Goal: Task Accomplishment & Management: Use online tool/utility

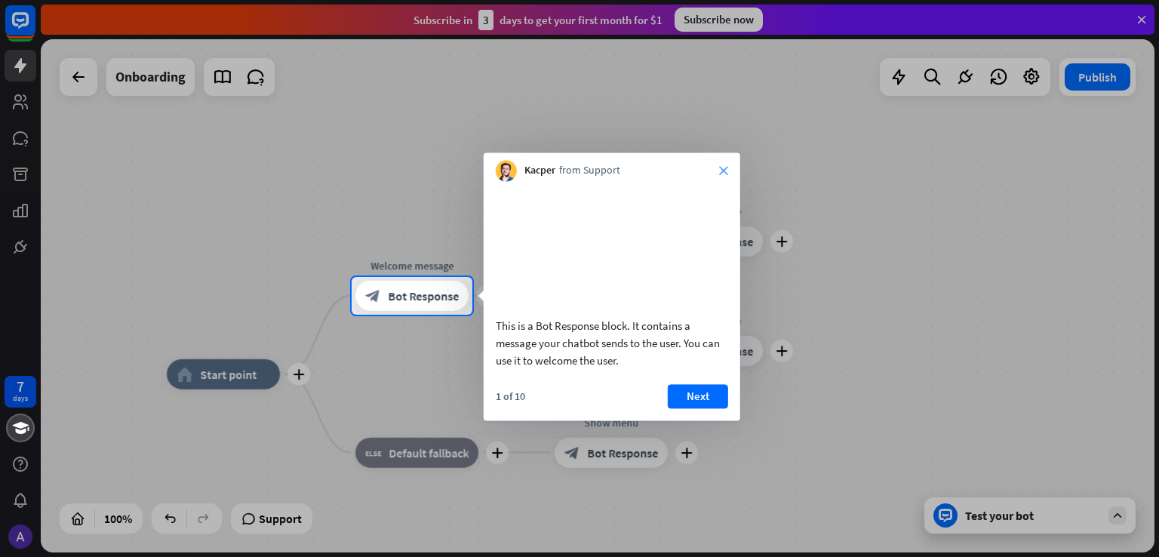
click at [724, 183] on div "This is a Bot Response block. It contains a message your chatbot sends to the u…" at bounding box center [612, 278] width 257 height 195
click at [721, 167] on icon "close" at bounding box center [723, 170] width 9 height 9
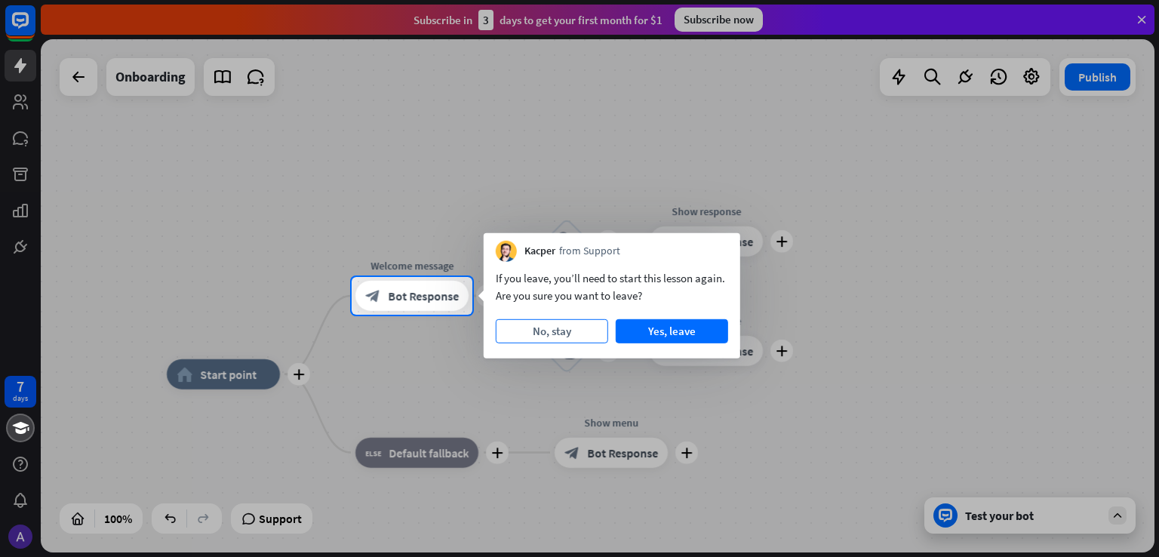
click at [525, 331] on button "No, stay" at bounding box center [552, 331] width 112 height 24
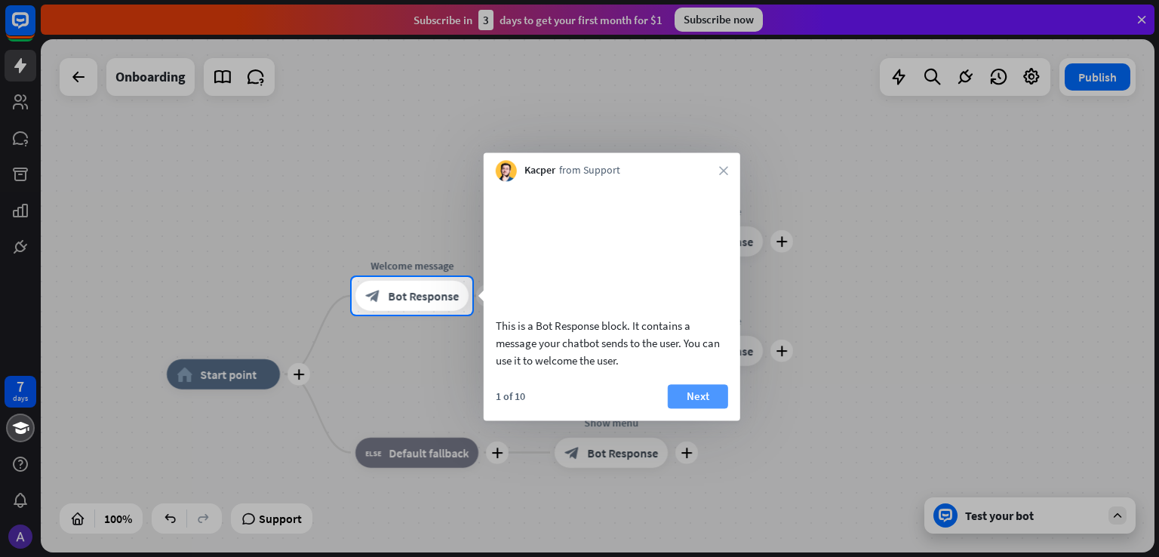
click at [712, 408] on button "Next" at bounding box center [698, 396] width 60 height 24
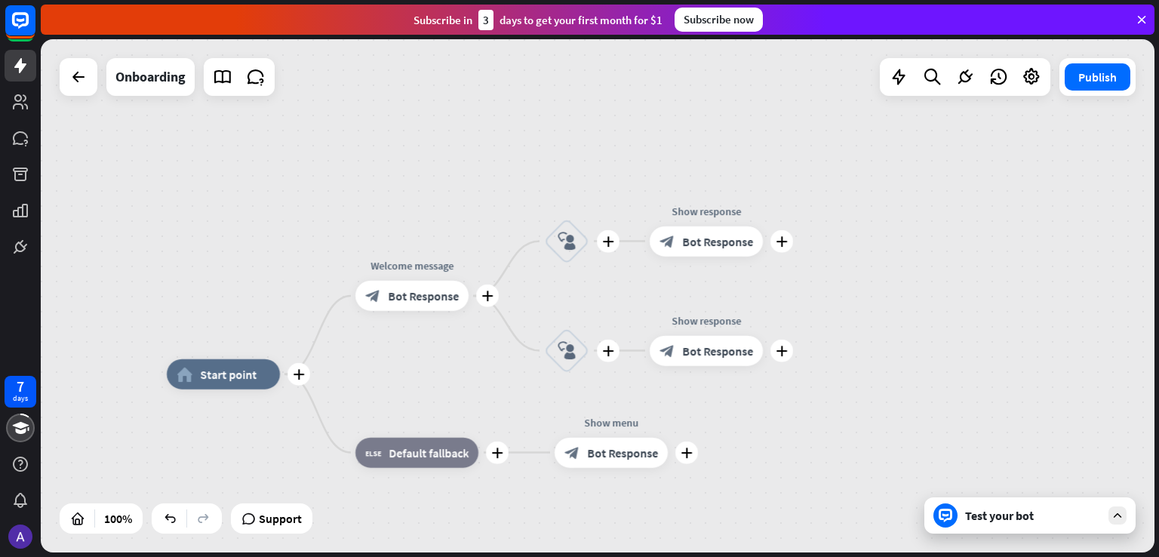
click at [712, 415] on div "7 days close Product Help First steps Get started with ChatBot Help Center Foll…" at bounding box center [579, 278] width 1159 height 557
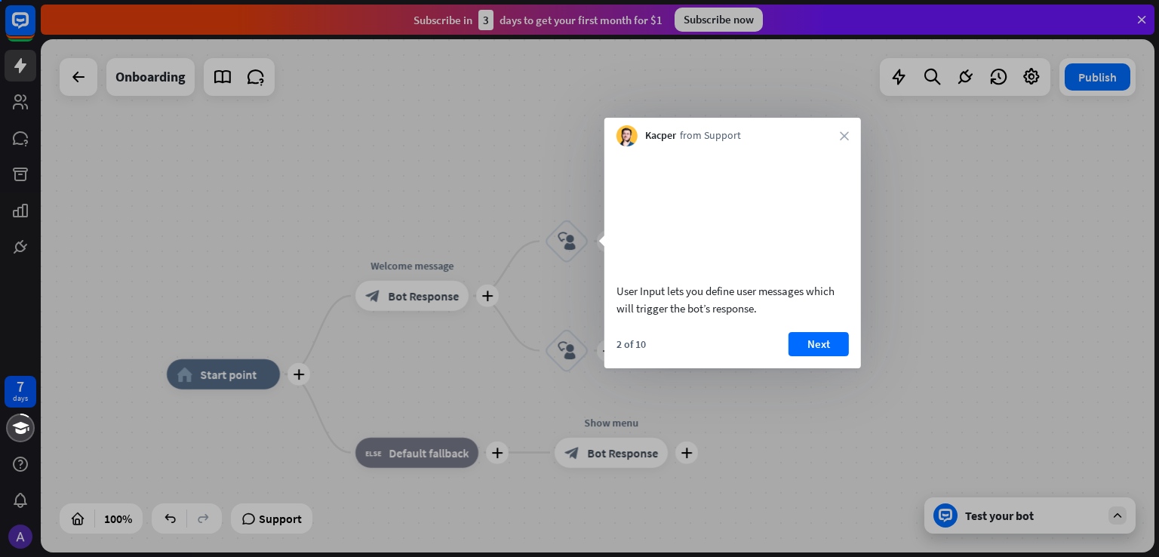
click at [712, 415] on div at bounding box center [579, 278] width 1159 height 557
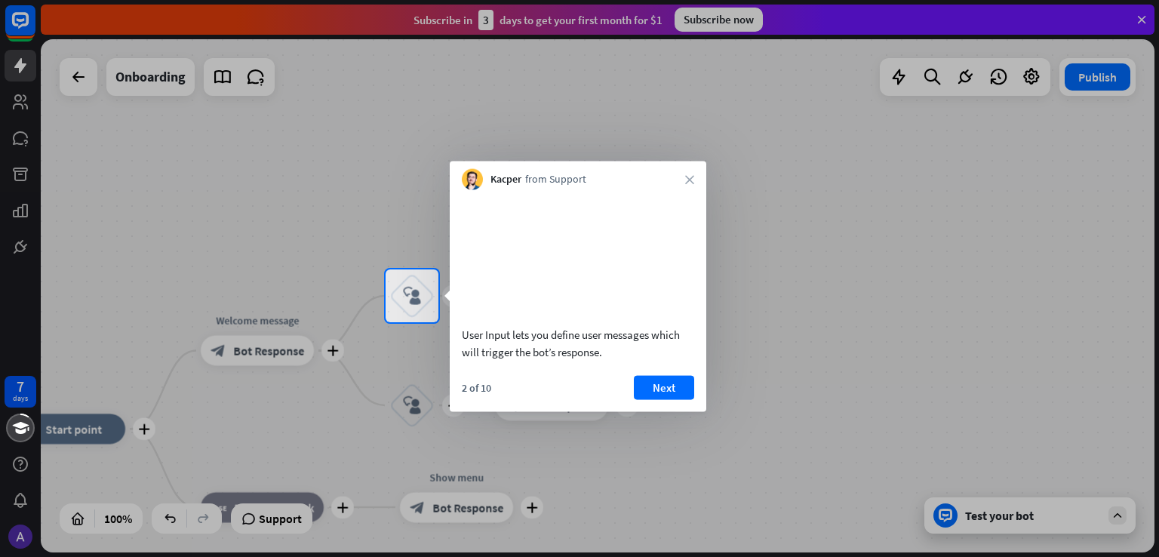
click at [682, 179] on div "Kacper from Support close" at bounding box center [578, 175] width 257 height 29
click at [685, 179] on icon "close" at bounding box center [689, 179] width 9 height 9
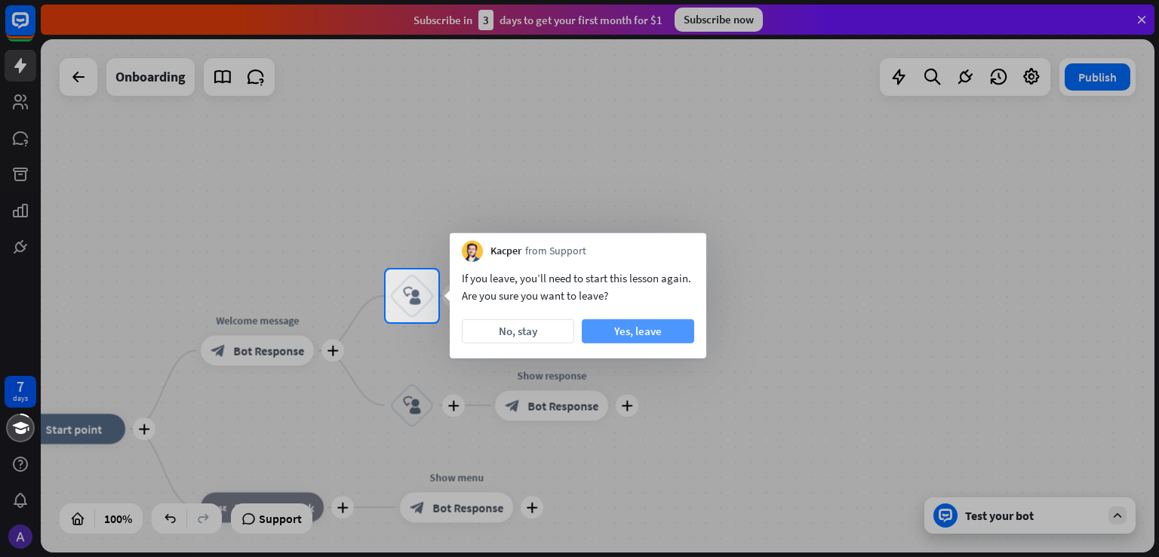
click at [647, 334] on button "Yes, leave" at bounding box center [638, 331] width 112 height 24
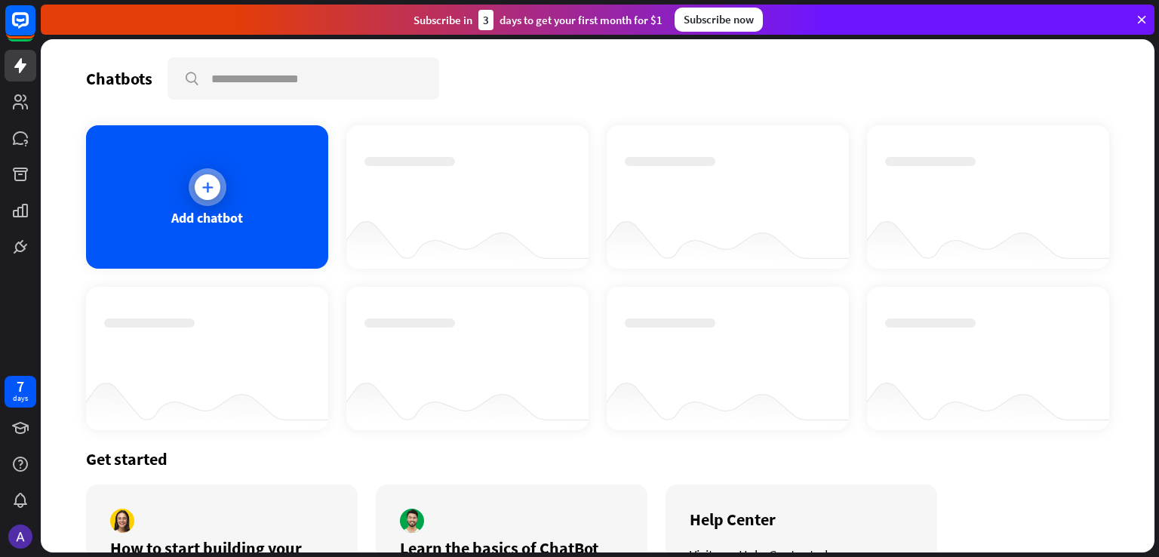
click at [187, 161] on div "Add chatbot" at bounding box center [207, 196] width 242 height 143
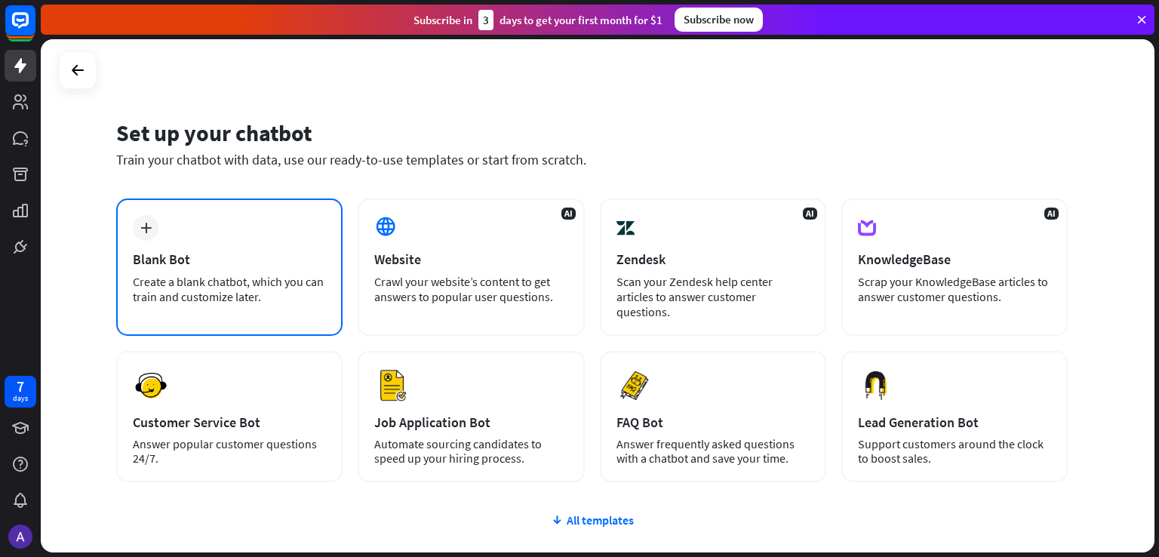
click at [154, 229] on div "plus" at bounding box center [146, 228] width 26 height 26
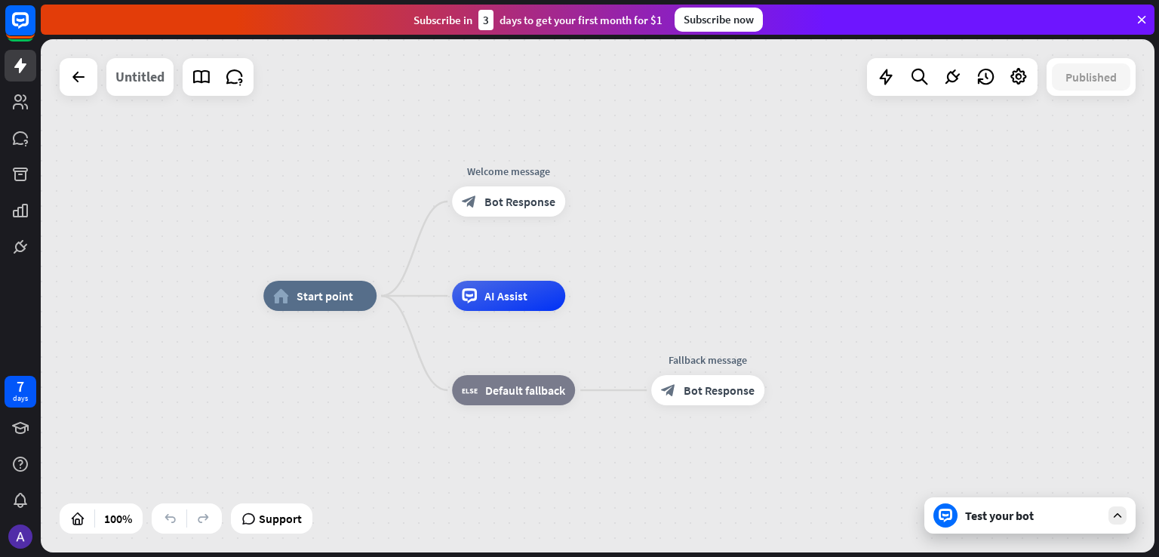
click at [137, 82] on div "Untitled" at bounding box center [139, 77] width 49 height 38
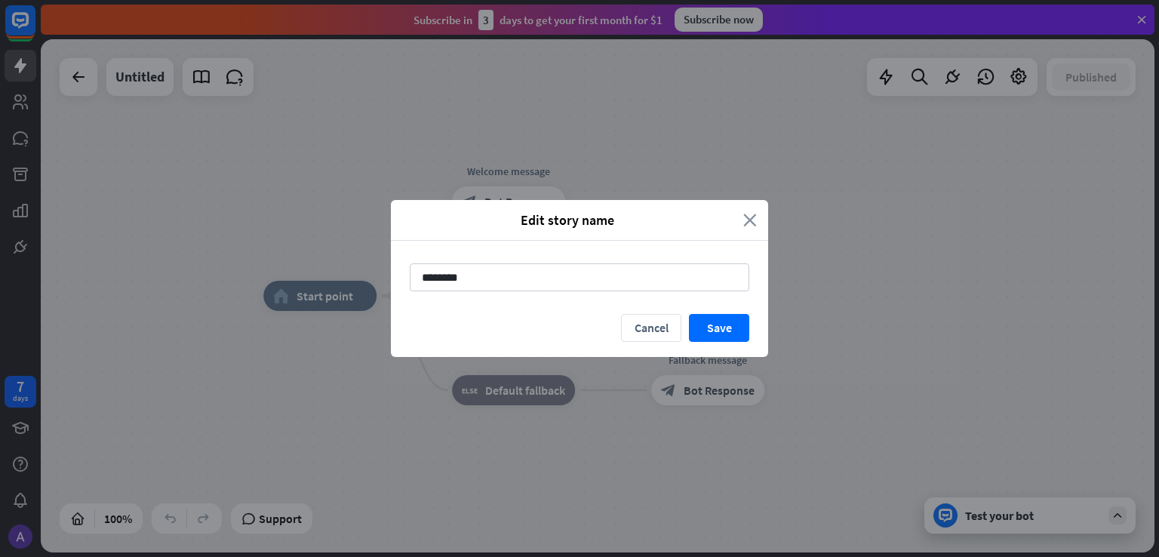
click at [750, 217] on icon "close" at bounding box center [750, 219] width 14 height 17
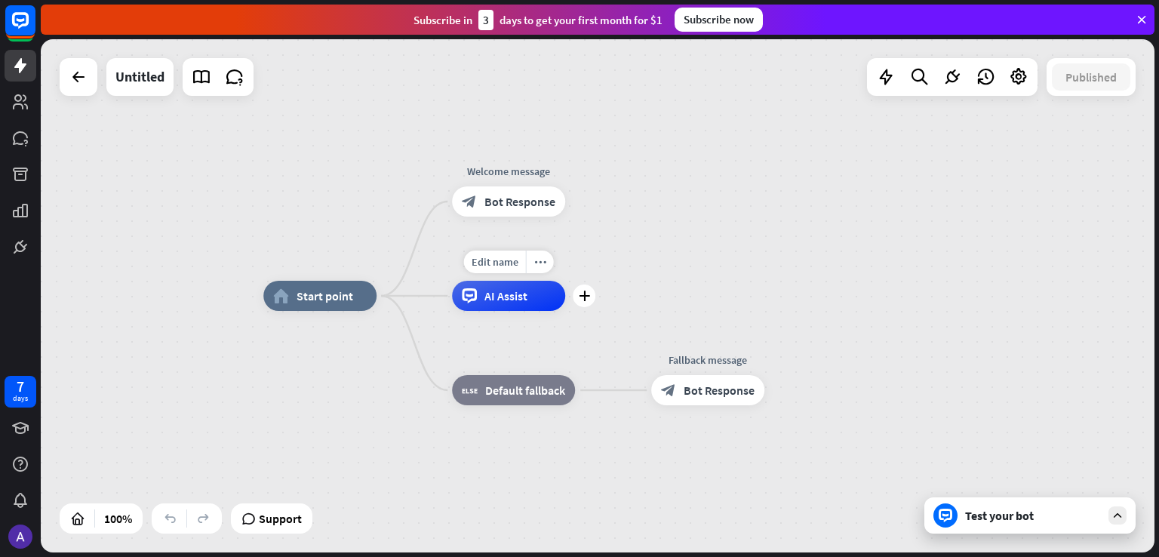
click at [489, 307] on div "AI Assist" at bounding box center [508, 296] width 113 height 30
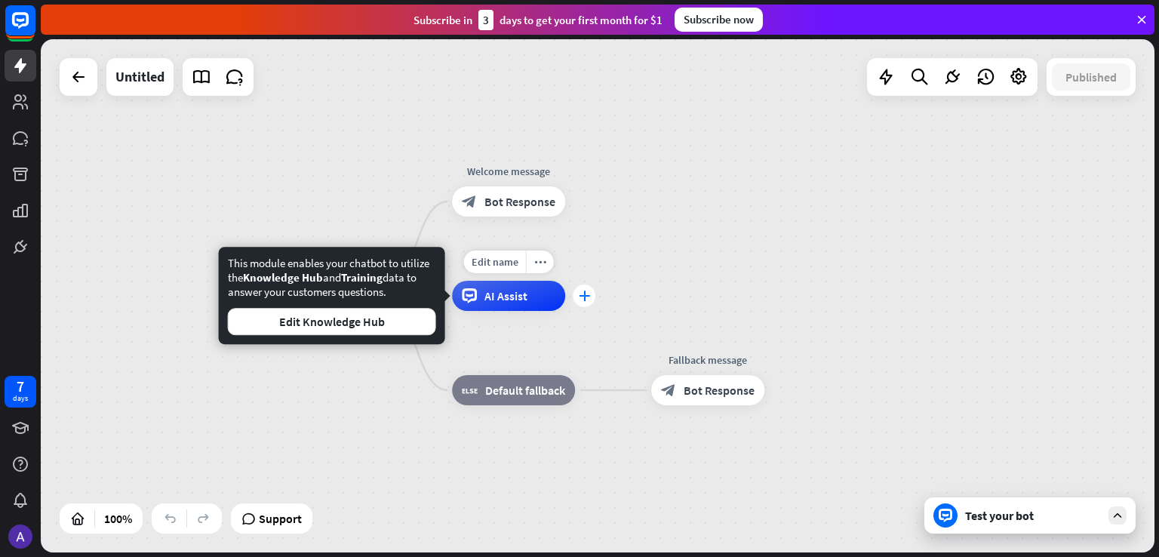
click at [588, 299] on icon "plus" at bounding box center [584, 295] width 11 height 11
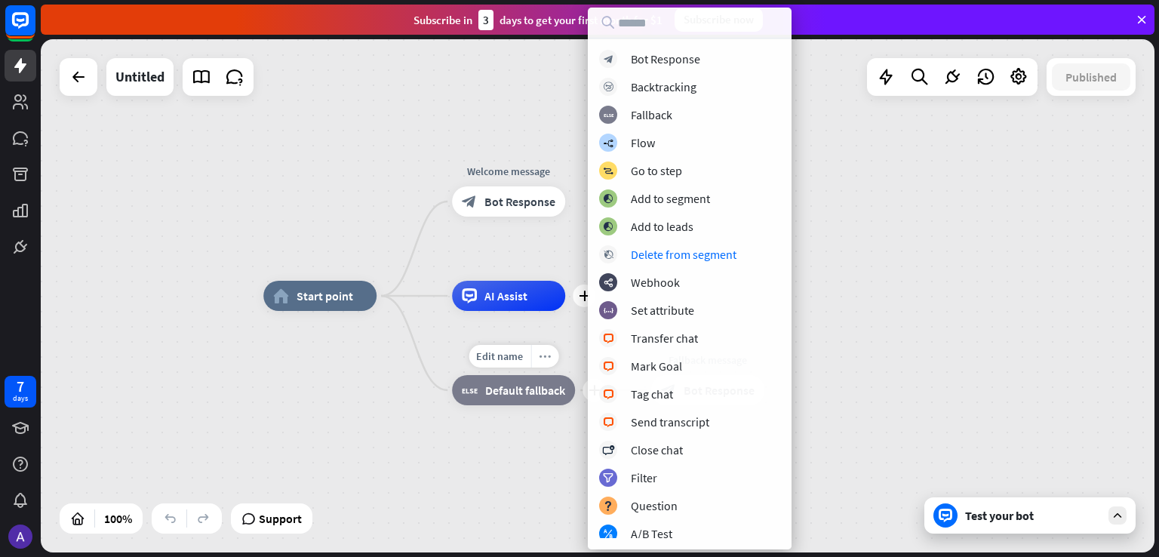
click at [533, 367] on div "more_horiz" at bounding box center [544, 356] width 28 height 23
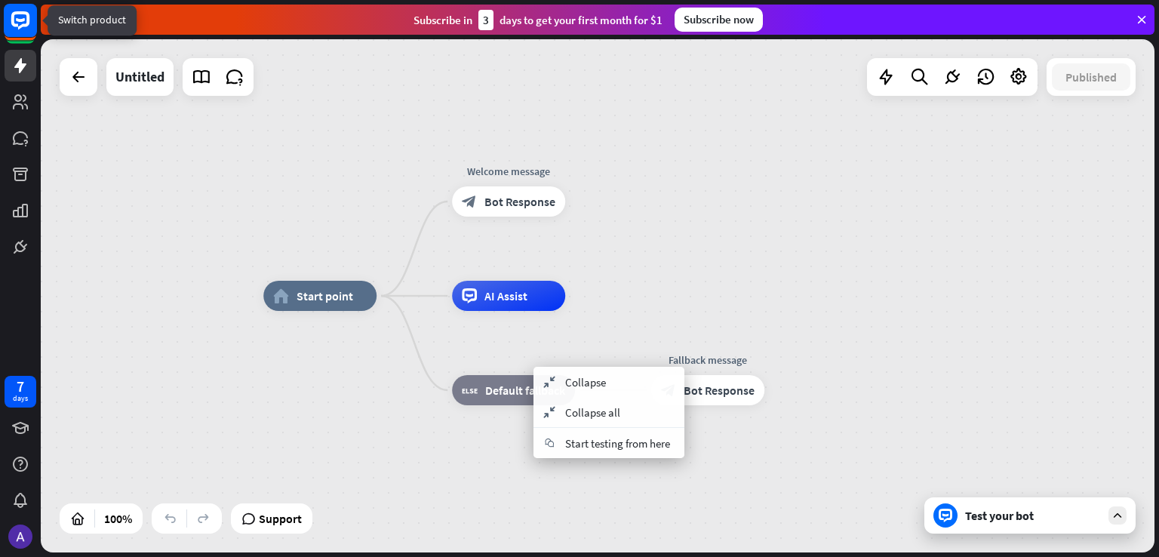
click at [12, 19] on icon at bounding box center [20, 20] width 18 height 18
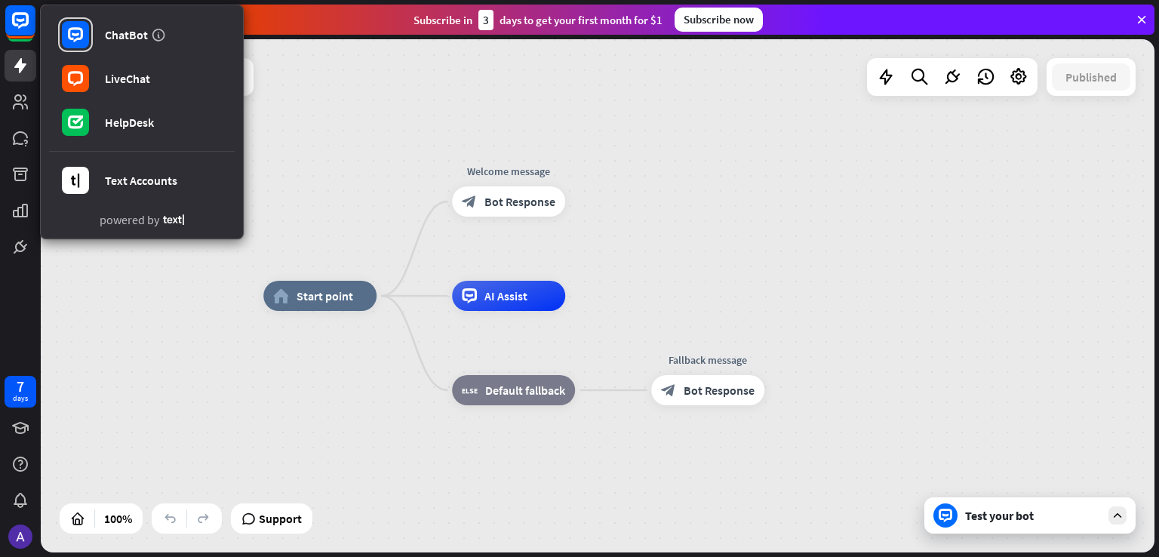
click at [151, 338] on div "home_2 Start point Welcome message block_bot_response Bot Response AI Assist bl…" at bounding box center [598, 295] width 1114 height 513
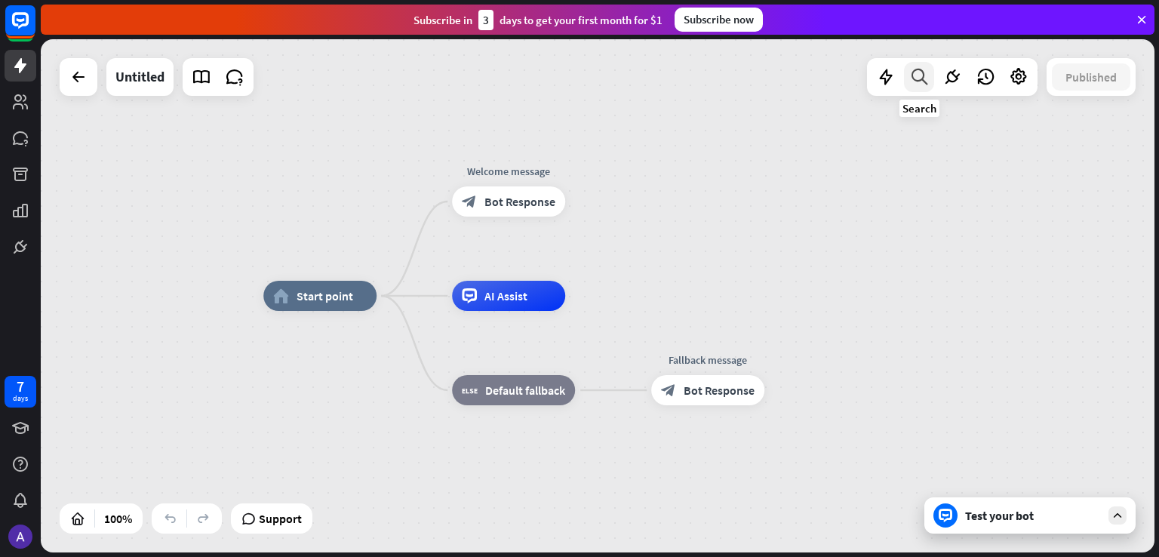
click at [915, 69] on icon at bounding box center [919, 77] width 20 height 20
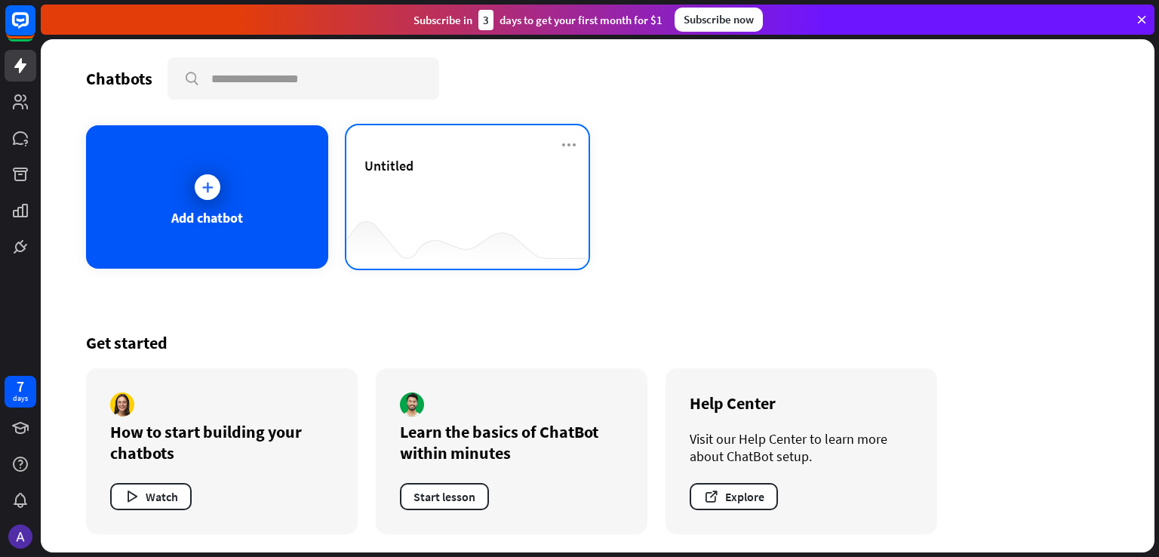
click at [438, 186] on div "Untitled" at bounding box center [467, 183] width 206 height 53
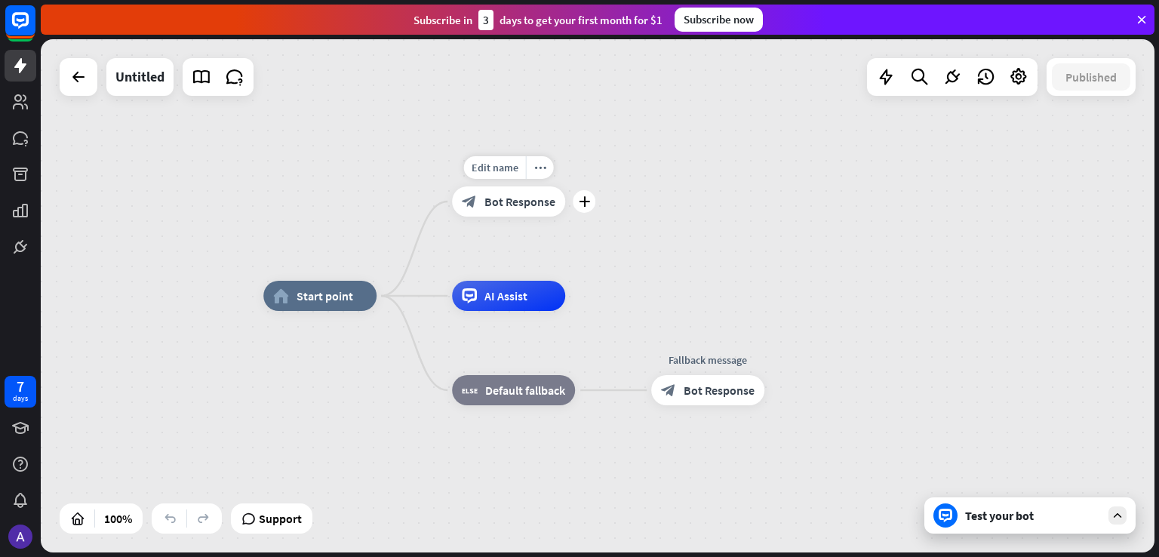
click at [483, 195] on div "block_bot_response Bot Response" at bounding box center [508, 201] width 113 height 30
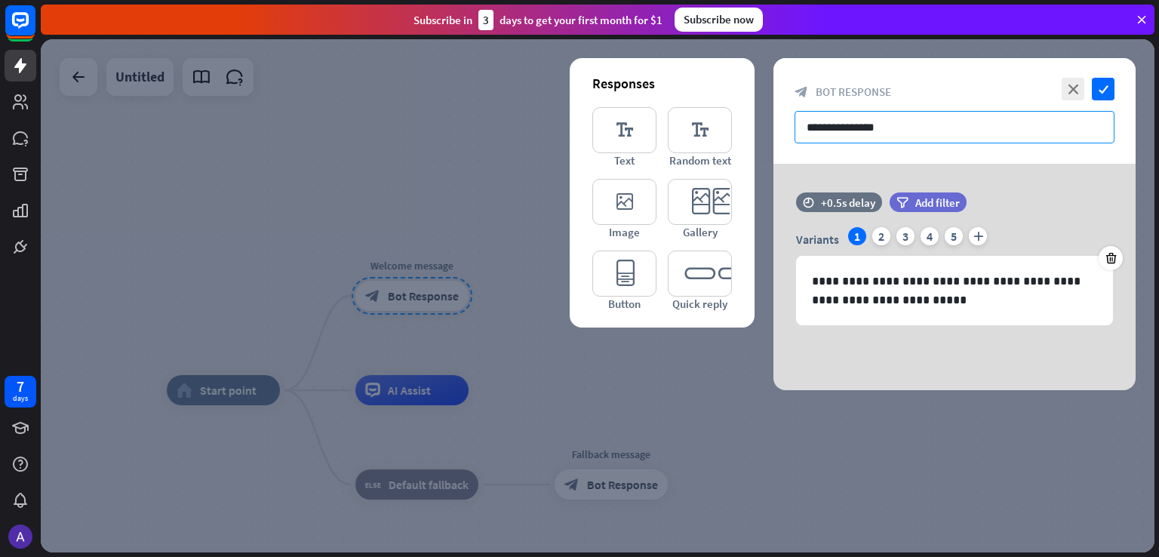
click at [872, 132] on input "**********" at bounding box center [955, 127] width 320 height 32
click at [904, 126] on input "**********" at bounding box center [955, 127] width 320 height 32
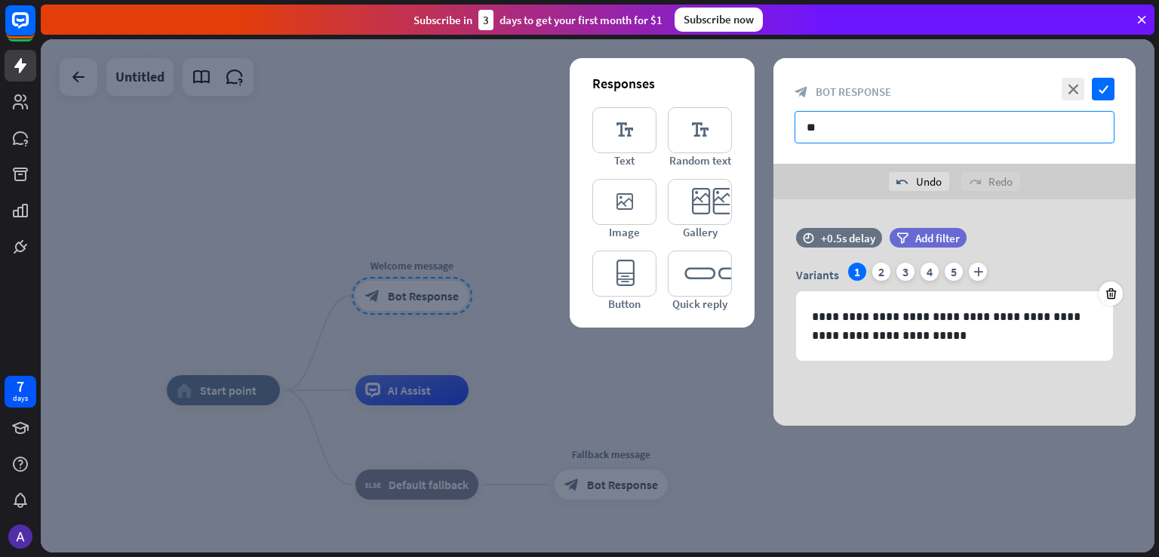
type input "*"
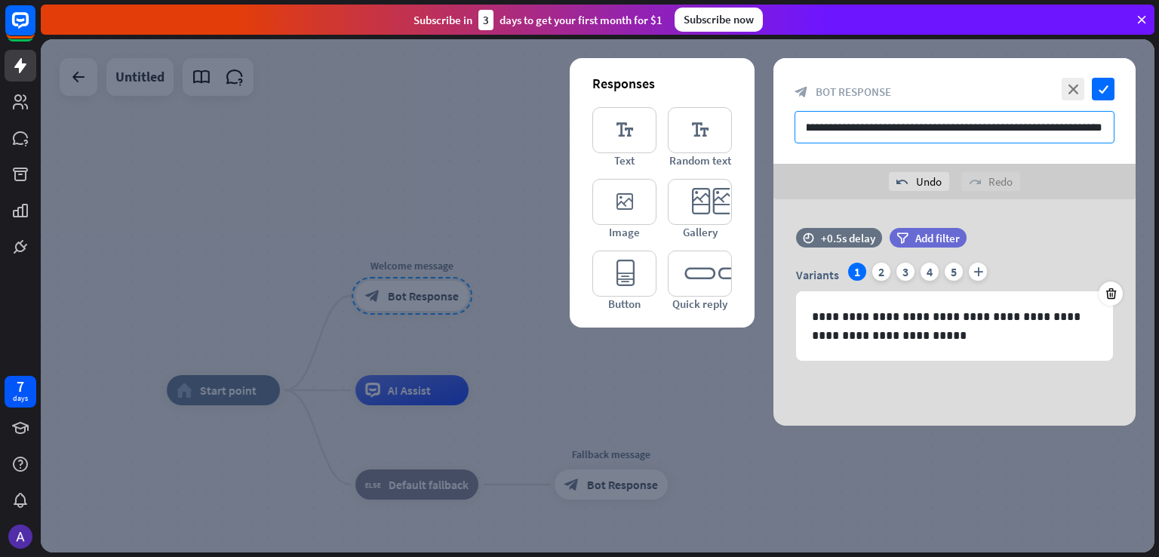
scroll to position [0, 299]
type input "**********"
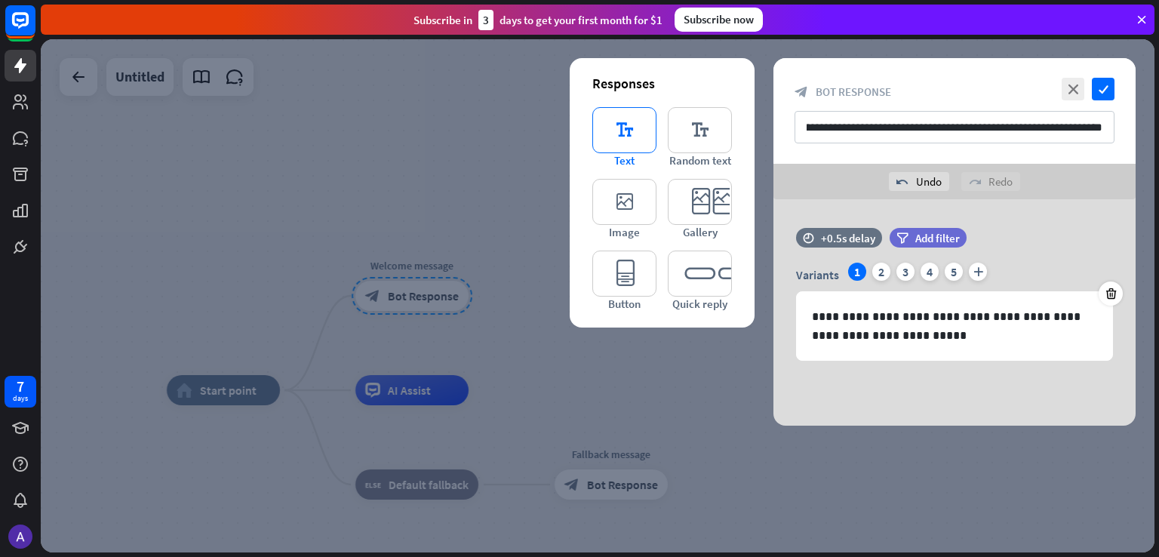
scroll to position [0, 0]
click at [637, 128] on icon "editor_text" at bounding box center [624, 130] width 64 height 46
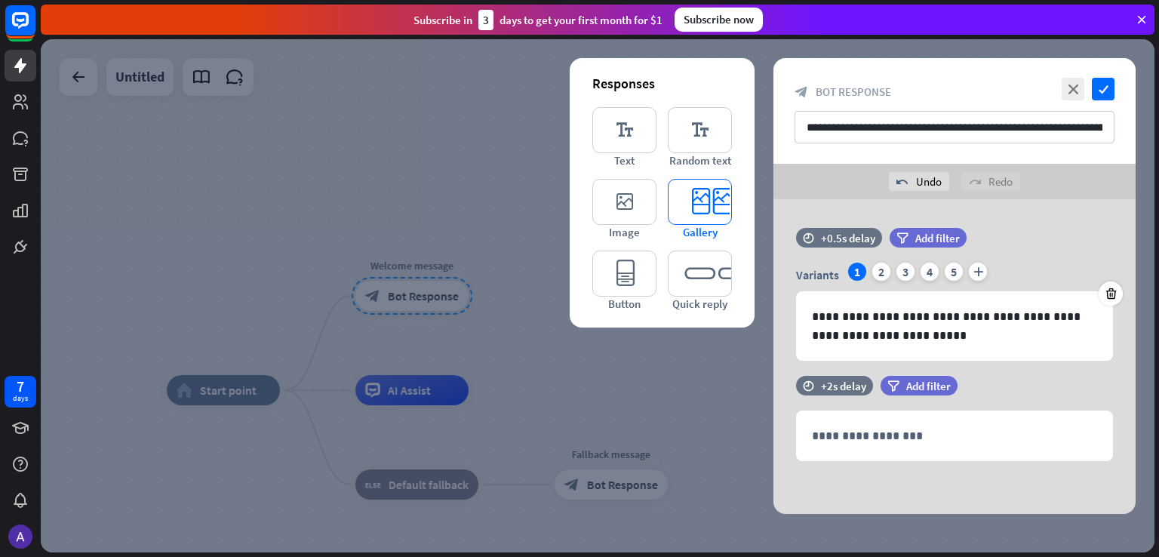
click at [695, 194] on icon "editor_card" at bounding box center [700, 202] width 64 height 46
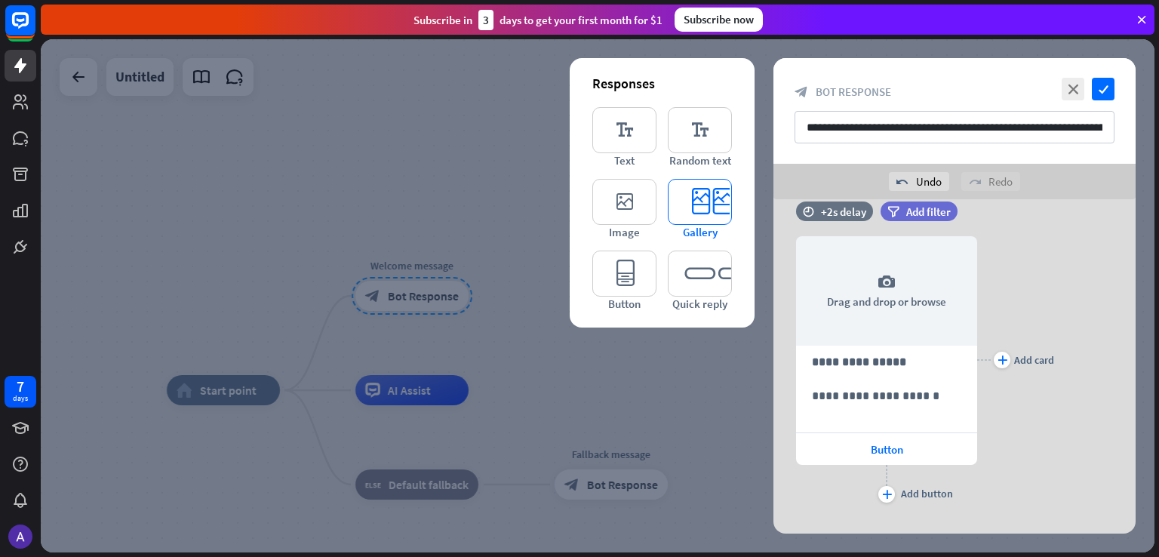
scroll to position [276, 0]
click at [1102, 90] on icon "check" at bounding box center [1103, 89] width 23 height 23
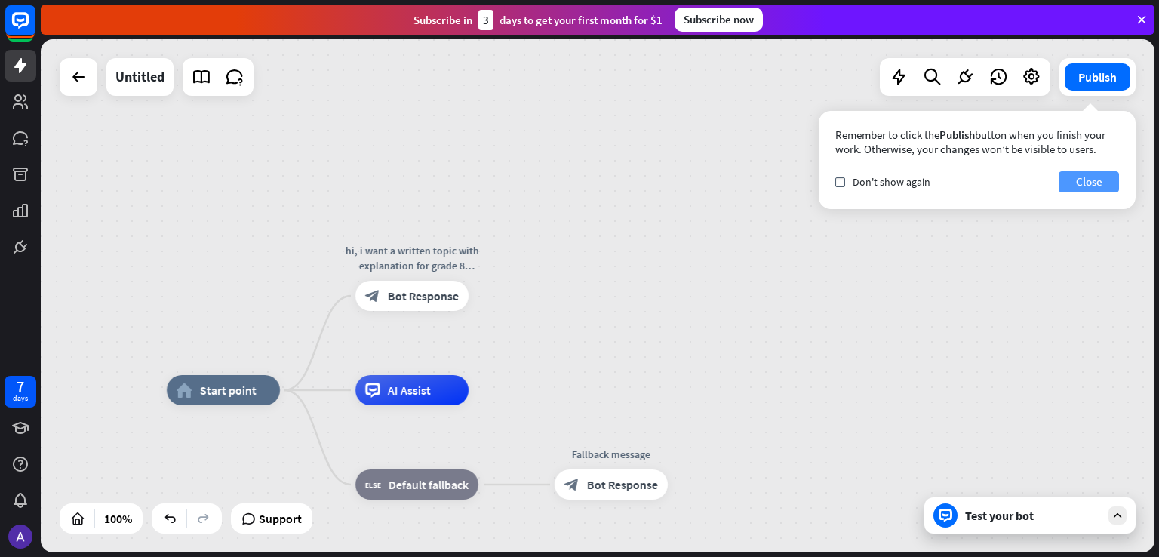
click at [1093, 183] on button "Close" at bounding box center [1089, 181] width 60 height 21
